Goal: Check status: Check status

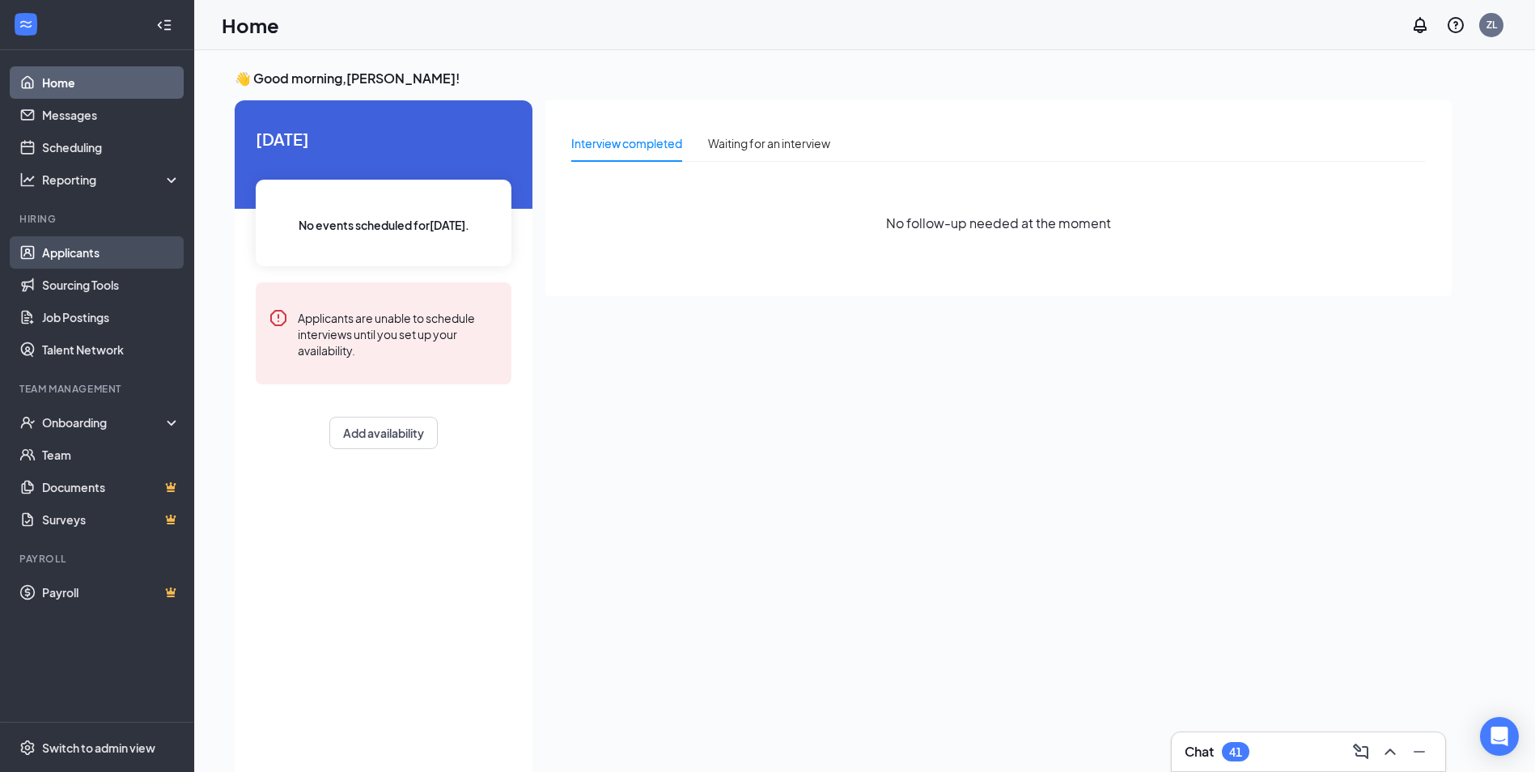
click at [72, 258] on link "Applicants" at bounding box center [111, 252] width 138 height 32
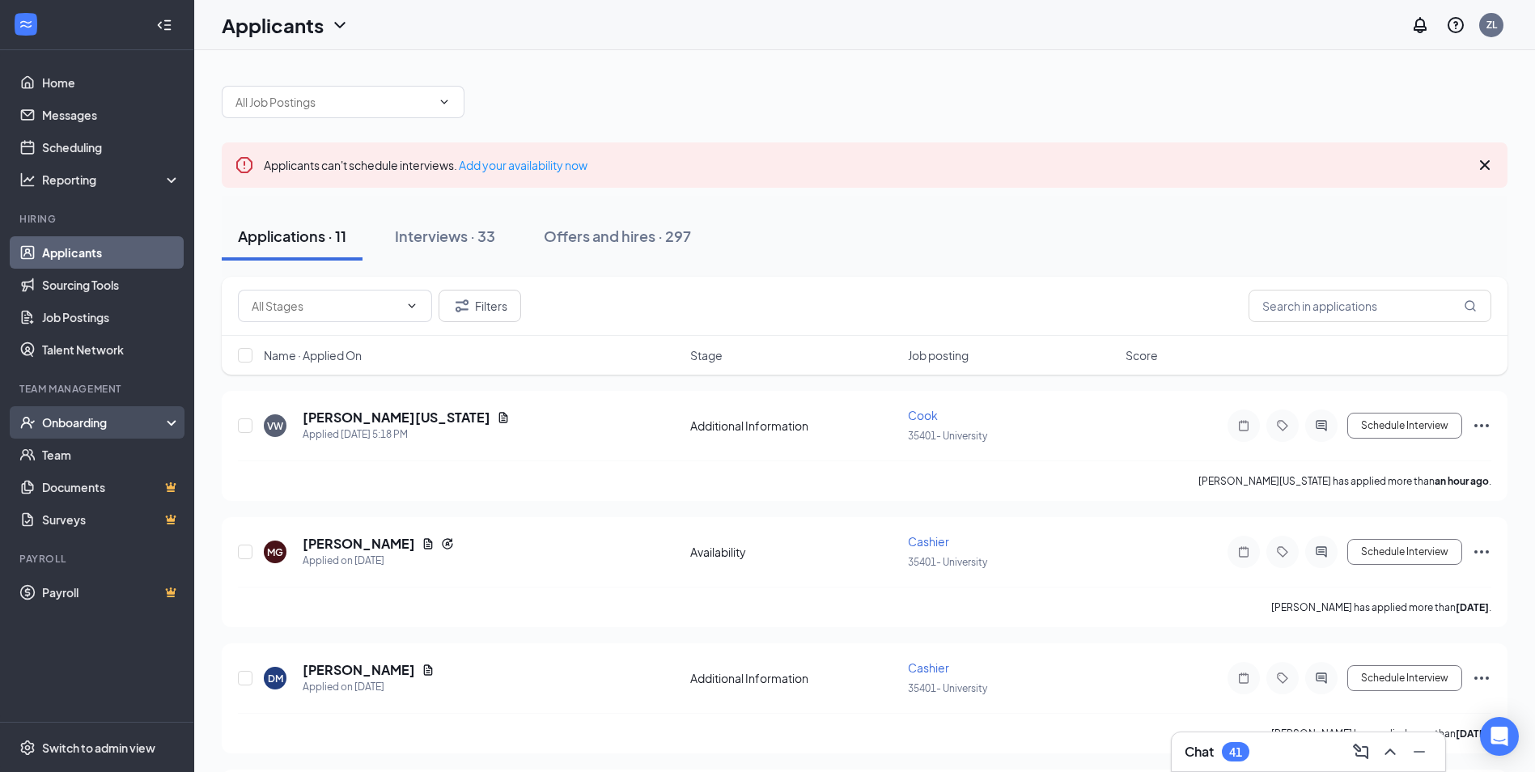
click at [102, 416] on div "Onboarding" at bounding box center [104, 422] width 125 height 16
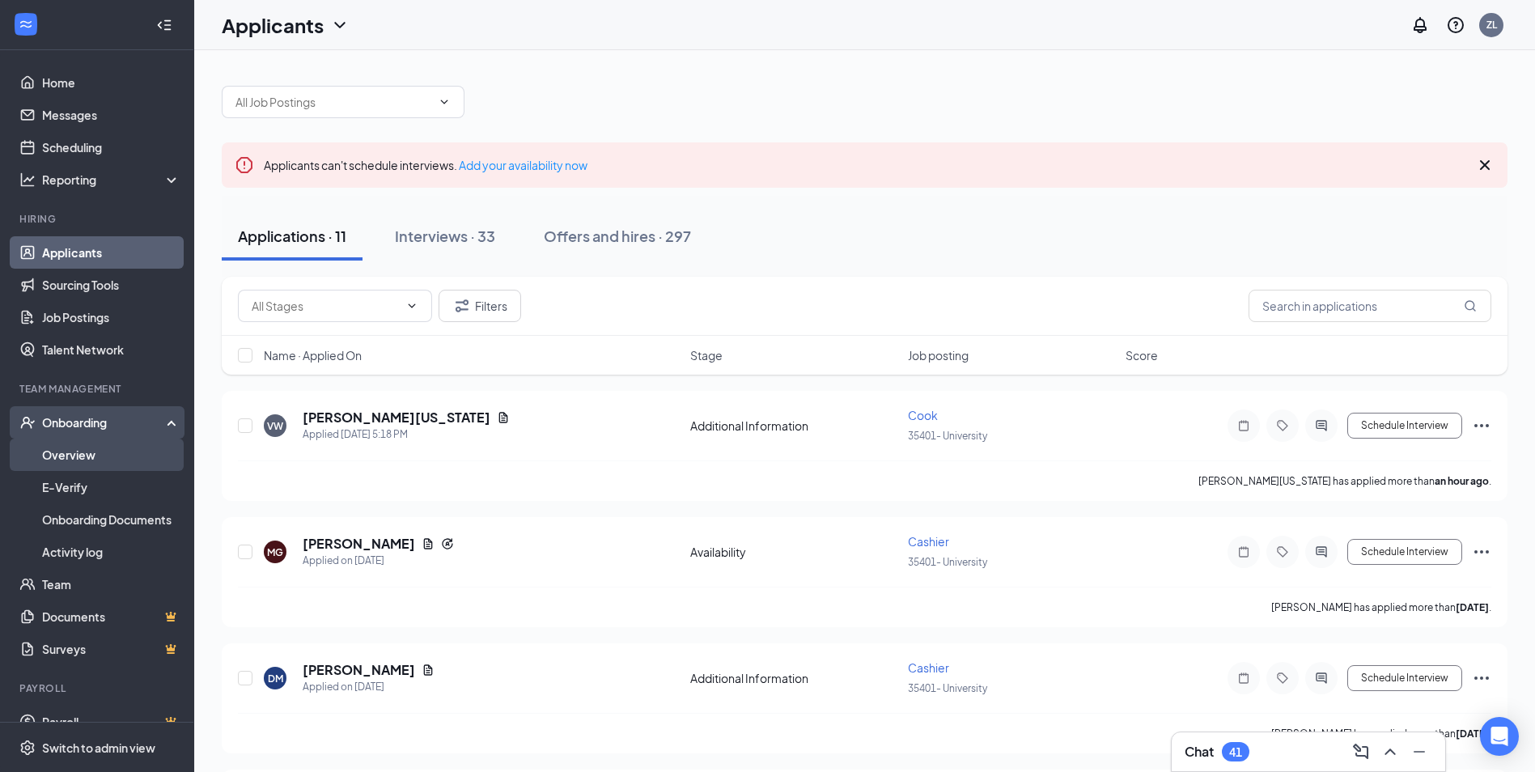
click at [95, 448] on link "Overview" at bounding box center [111, 455] width 138 height 32
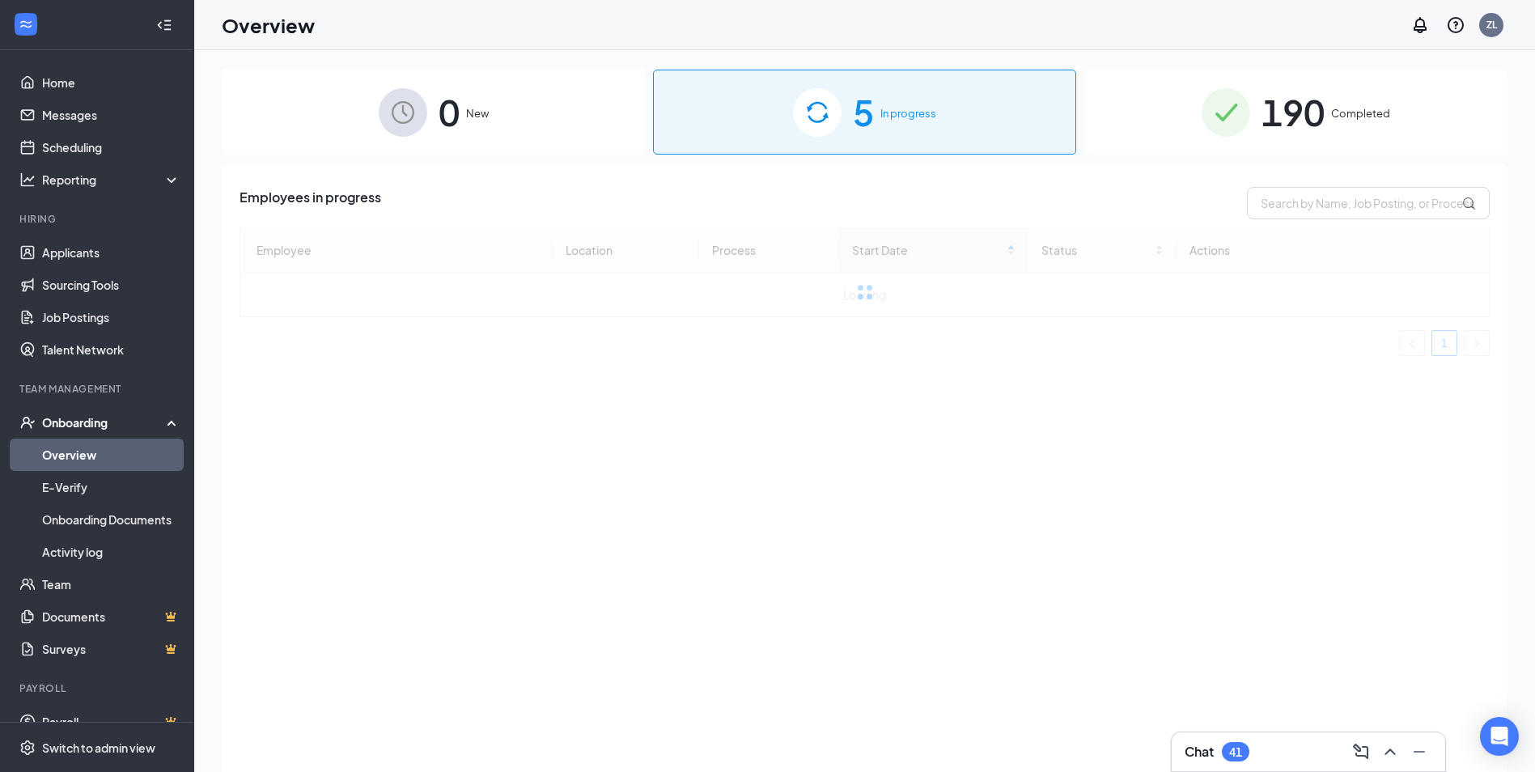
click at [972, 120] on div "5 In progress" at bounding box center [864, 112] width 423 height 85
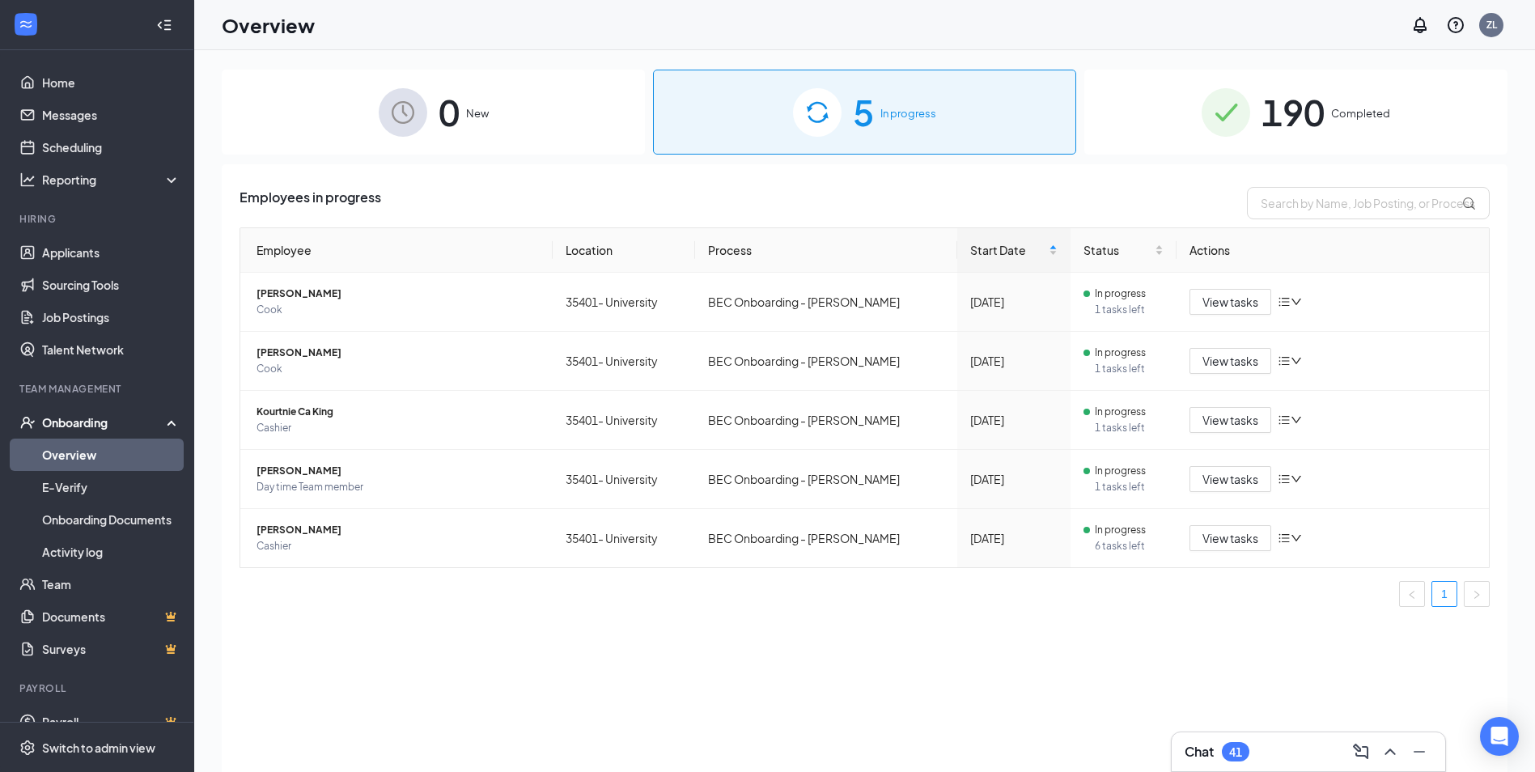
click at [499, 129] on div "0 New" at bounding box center [433, 112] width 423 height 85
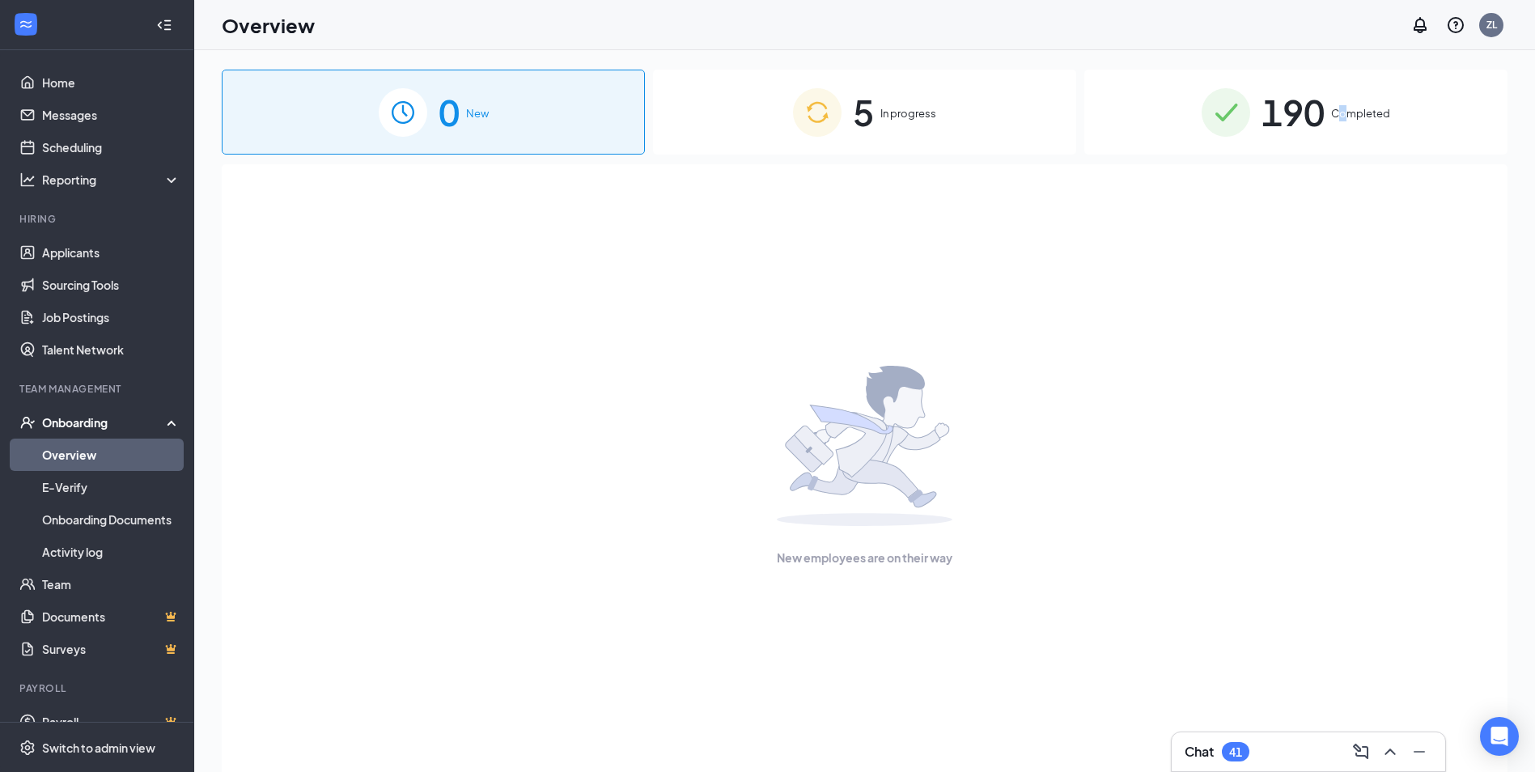
click at [1344, 113] on span "Completed" at bounding box center [1360, 113] width 59 height 16
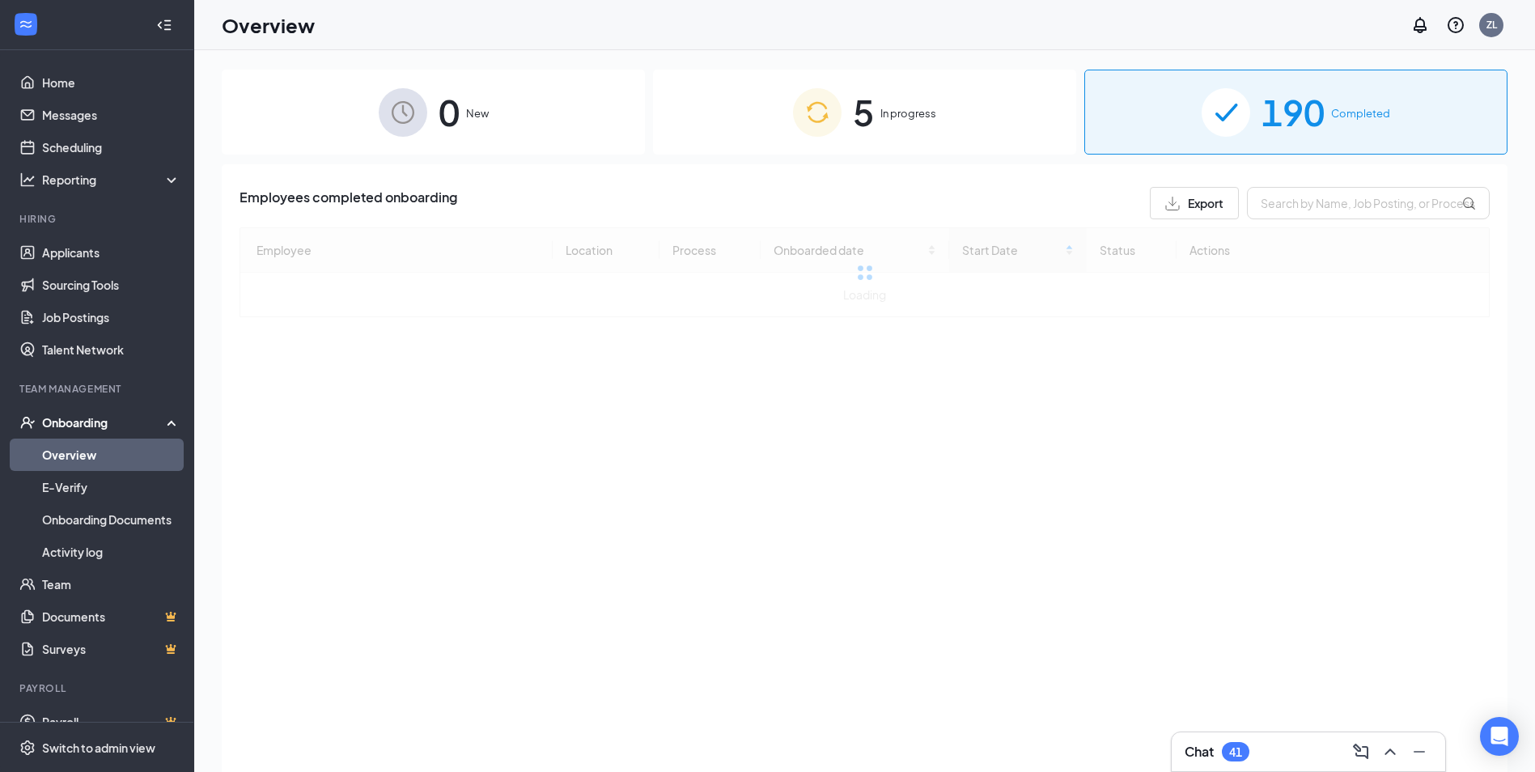
drag, startPoint x: 1344, startPoint y: 113, endPoint x: 1277, endPoint y: 97, distance: 69.1
click at [1277, 97] on span "190" at bounding box center [1292, 112] width 63 height 56
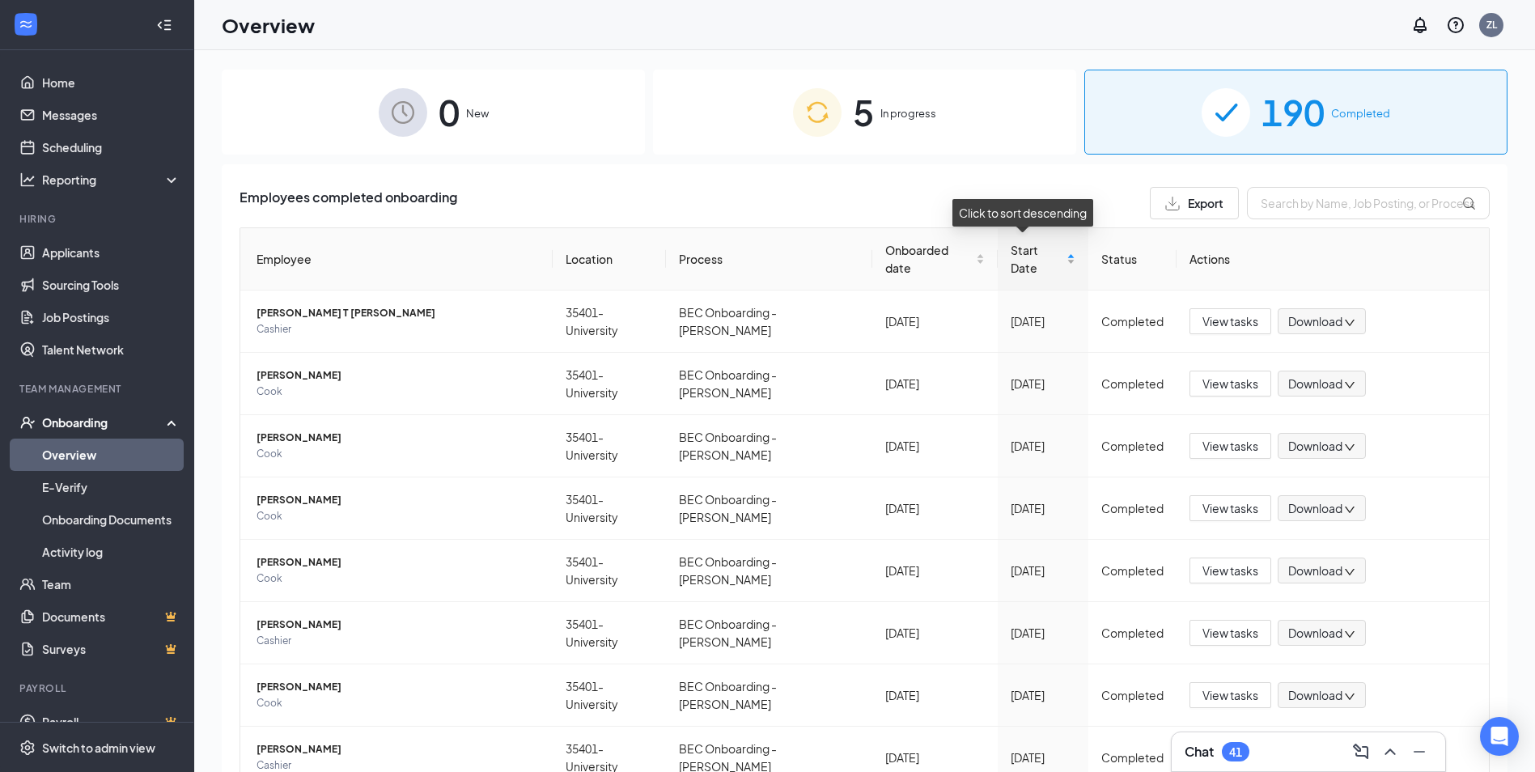
click at [1054, 248] on div "Start Date" at bounding box center [1042, 259] width 65 height 36
